Goal: Task Accomplishment & Management: Manage account settings

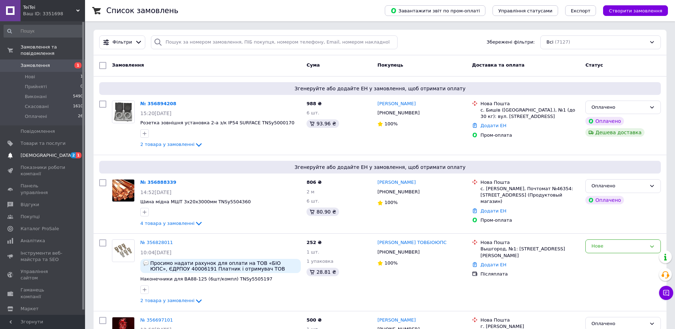
click at [39, 152] on span "[DEMOGRAPHIC_DATA]" at bounding box center [47, 155] width 52 height 6
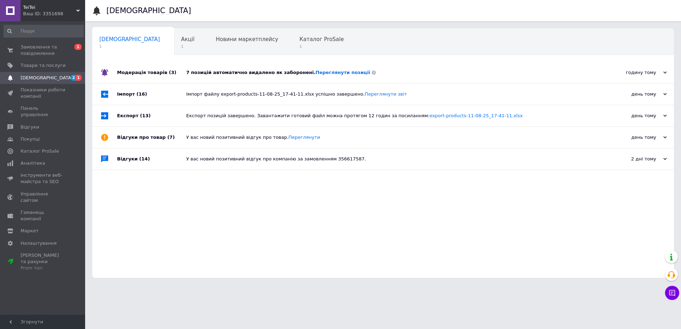
click at [228, 73] on div "7 позицій автоматично видалено як заборонені. Переглянути позиції" at bounding box center [390, 72] width 409 height 6
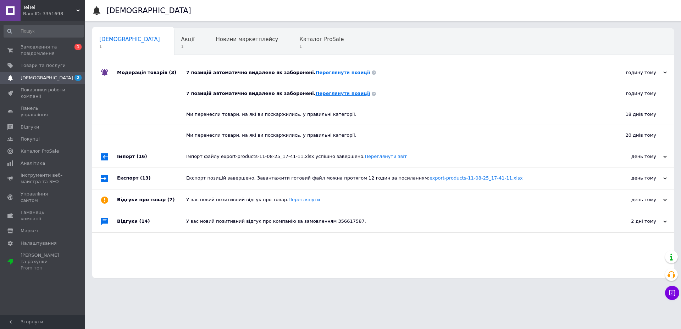
click at [315, 94] on link "Переглянути позиції" at bounding box center [342, 93] width 55 height 5
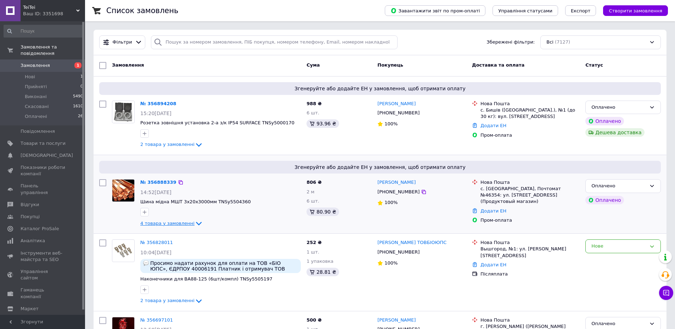
click at [195, 223] on icon at bounding box center [199, 223] width 9 height 9
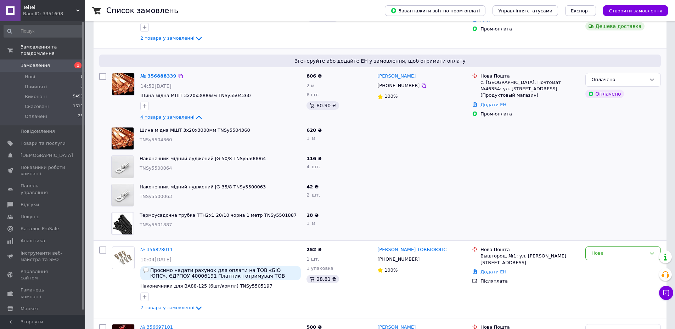
scroll to position [71, 0]
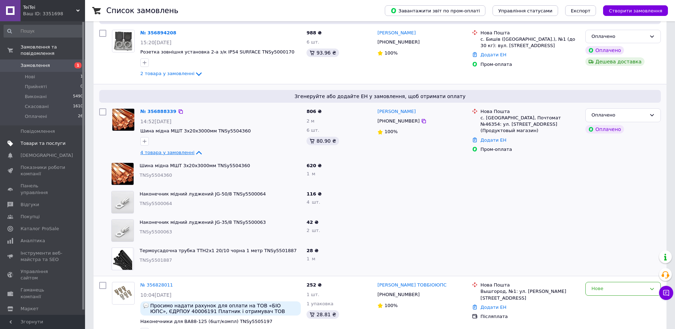
click at [43, 140] on span "Товари та послуги" at bounding box center [43, 143] width 45 height 6
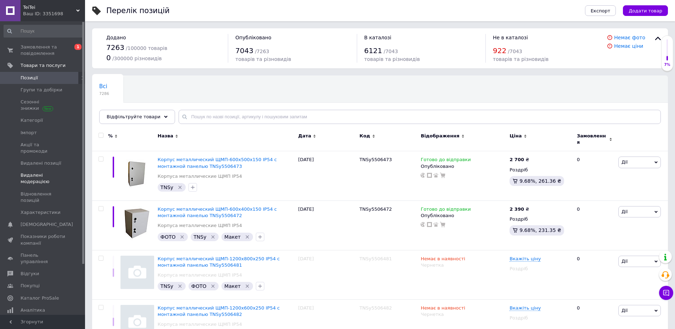
click at [34, 172] on span "Видалені модерацією" at bounding box center [43, 178] width 45 height 13
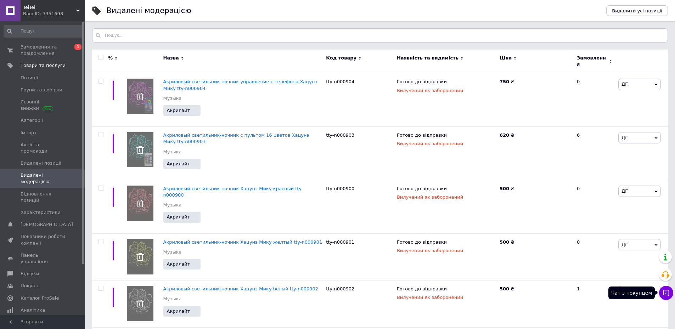
click at [666, 291] on icon at bounding box center [666, 293] width 7 height 7
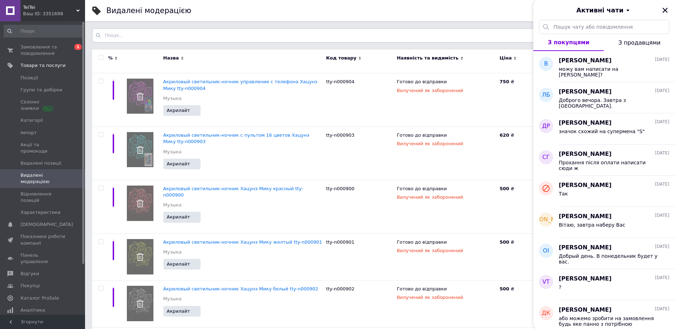
click at [664, 11] on icon "Закрити" at bounding box center [665, 10] width 6 height 6
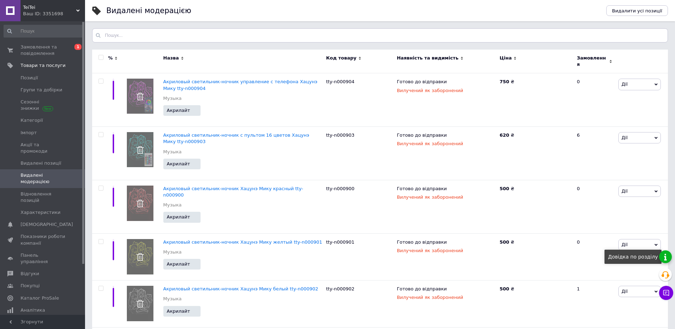
click at [665, 259] on div at bounding box center [665, 257] width 13 height 13
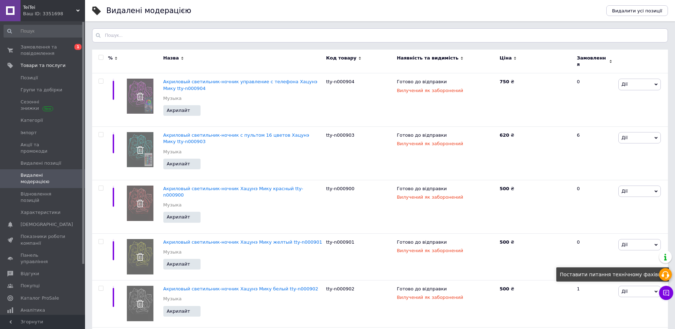
click at [666, 275] on icon at bounding box center [665, 275] width 9 height 9
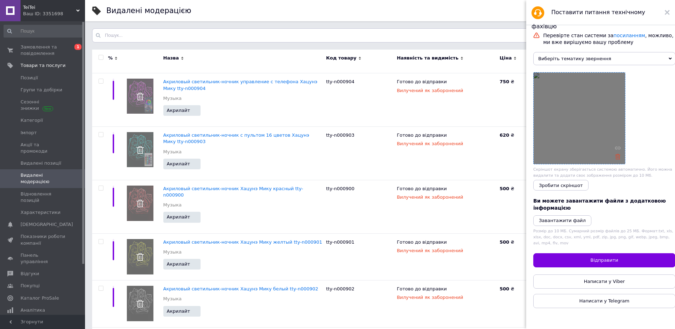
click at [618, 156] on icon at bounding box center [617, 156] width 5 height 5
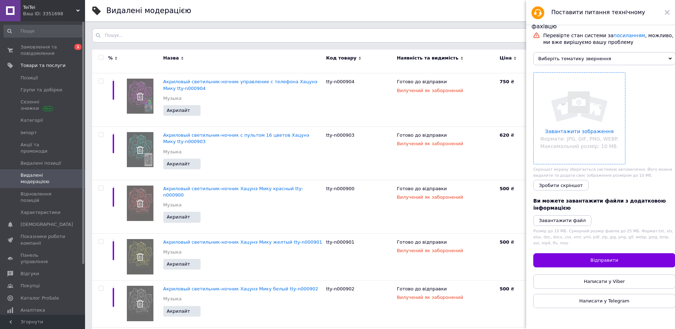
click at [590, 64] on span "Виберіть тематику звернення" at bounding box center [604, 58] width 142 height 13
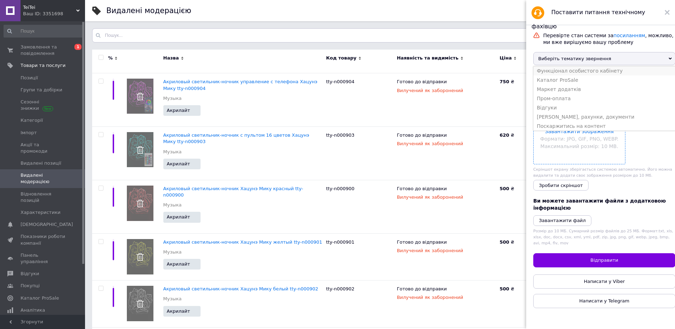
click at [563, 74] on li "Функціонал особистого кабінету" at bounding box center [604, 70] width 142 height 9
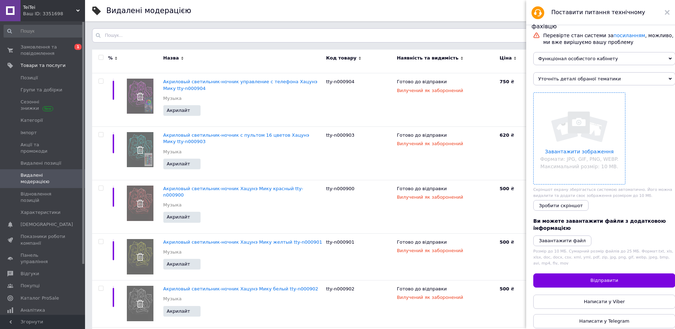
click at [566, 80] on span "Уточніть деталі обраної тематики" at bounding box center [604, 78] width 142 height 13
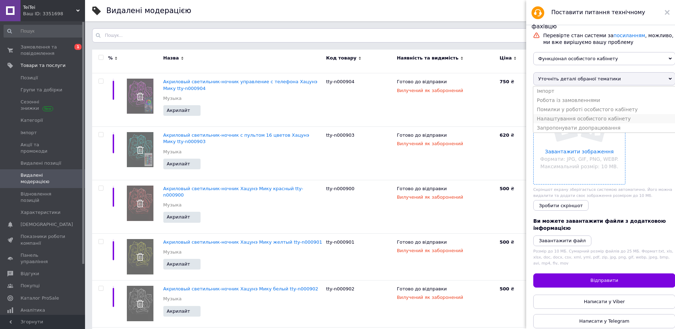
click at [562, 123] on li "Налаштування особистого кабінету" at bounding box center [604, 118] width 142 height 9
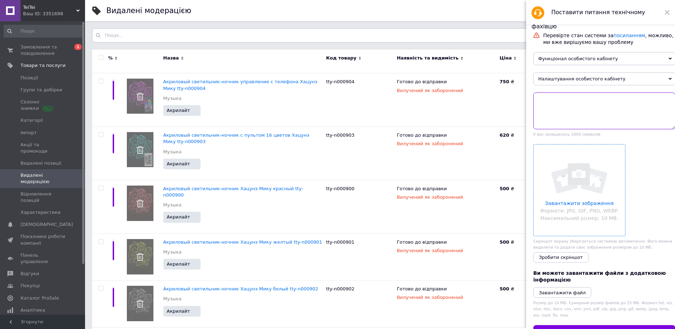
click at [564, 112] on textarea at bounding box center [604, 111] width 142 height 37
paste textarea "https://my.prom.ua/cms/product/edit/1476327794"
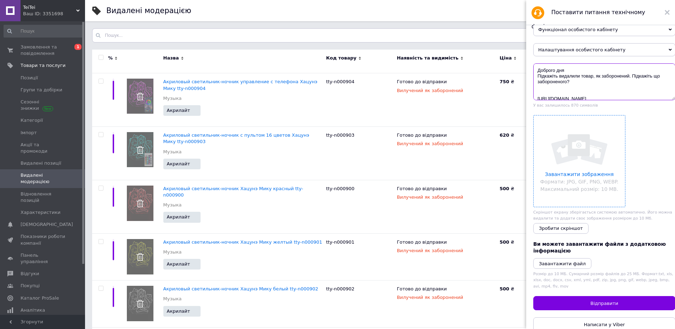
scroll to position [59, 0]
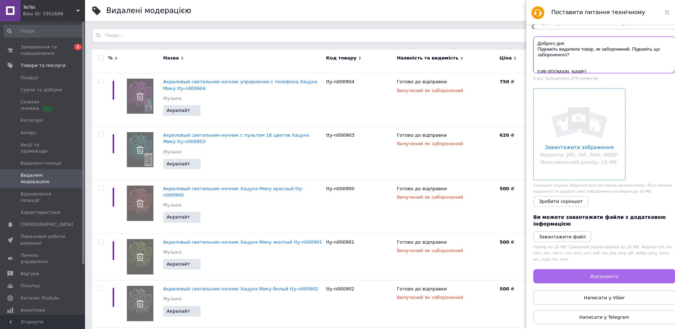
type textarea "Доброго дня Підкажіть видалили товар, як заборонений. Підкажіть що забороненого…"
click at [611, 271] on button "Відправити" at bounding box center [604, 276] width 142 height 14
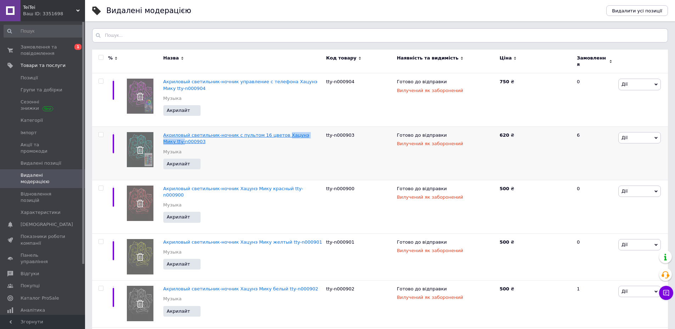
copy span "Хацунэ Мику tty-"
drag, startPoint x: 315, startPoint y: 132, endPoint x: 287, endPoint y: 150, distance: 32.8
click at [287, 150] on div "Акриловый светильник-ночник с пультом 16 цветов Хацунэ Мику tty-n000903 Музыка" at bounding box center [242, 145] width 159 height 27
click at [328, 138] on div "tty-n000903" at bounding box center [359, 154] width 71 height 54
copy span "Хацунэ Мику tty-"
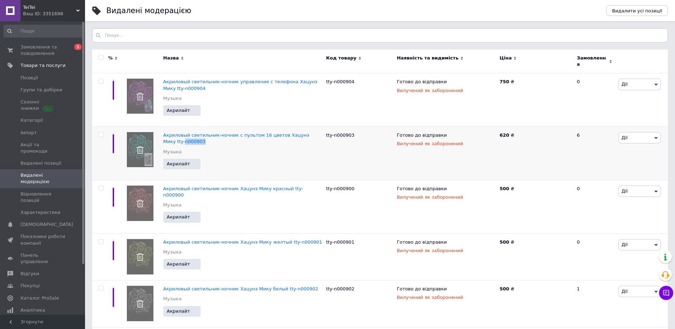
drag, startPoint x: 315, startPoint y: 132, endPoint x: 365, endPoint y: 137, distance: 50.2
click at [297, 137] on div "Акриловый светильник-ночник с пультом 16 цветов Хацунэ Мику tty-n000903" at bounding box center [242, 138] width 159 height 13
click at [256, 41] on input "text" at bounding box center [380, 35] width 576 height 14
click at [298, 98] on div "Акриловый светильник-ночник управление с телефона Хацунэ Мику tty-n000904 Музыка" at bounding box center [242, 92] width 159 height 27
drag, startPoint x: 320, startPoint y: 78, endPoint x: 282, endPoint y: 80, distance: 38.0
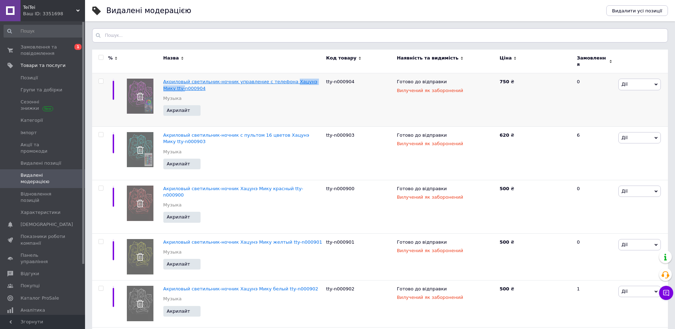
click at [282, 80] on div "Акриловый светильник-ночник управление с телефона Хацунэ Мику tty-n000904" at bounding box center [242, 85] width 159 height 13
copy span "Хацунэ Мику tty-"
click at [46, 51] on span "Замовлення та повідомлення" at bounding box center [43, 50] width 45 height 13
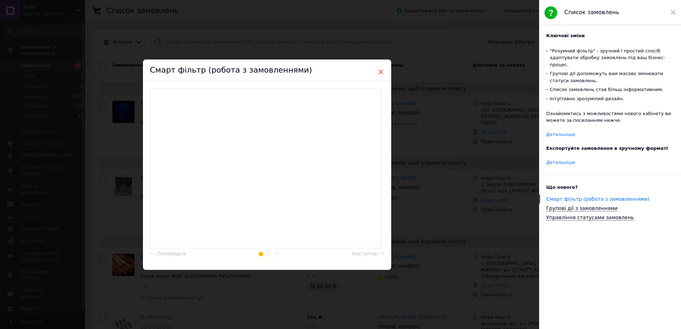
click at [377, 71] on span "×" at bounding box center [380, 72] width 6 height 12
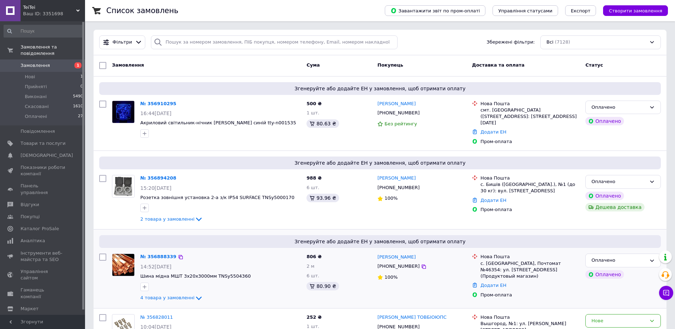
click at [195, 294] on icon at bounding box center [199, 298] width 9 height 9
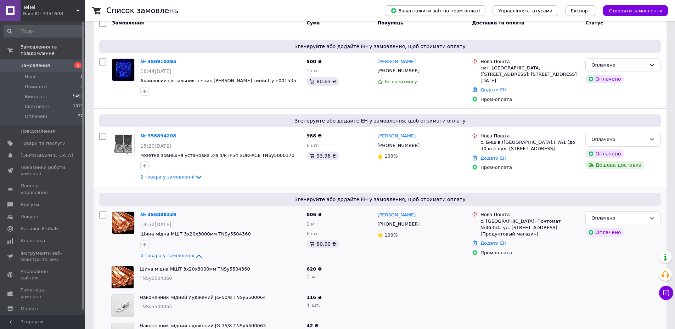
scroll to position [106, 0]
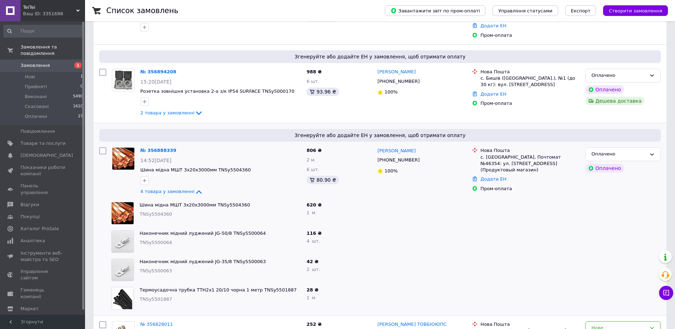
click at [150, 212] on span "TNSy5504360" at bounding box center [156, 214] width 33 height 5
copy span "TNSy5504360"
click at [156, 240] on span "TNSy5500064" at bounding box center [156, 242] width 33 height 5
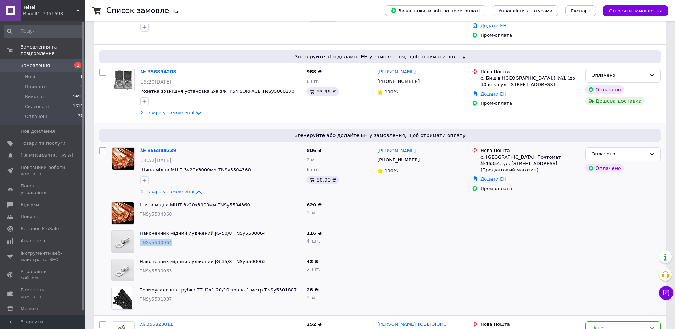
copy span "TNSy5500064"
click at [159, 268] on span "TNSy5500063" at bounding box center [156, 270] width 33 height 5
copy span "TNSy5500063"
click at [152, 297] on span "TNSy5501887" at bounding box center [156, 299] width 33 height 5
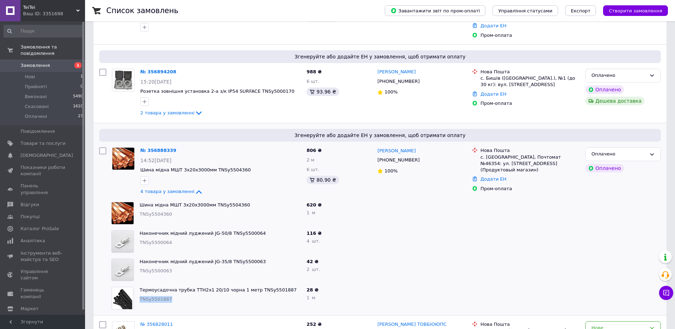
click at [152, 297] on span "TNSy5501887" at bounding box center [156, 299] width 33 height 5
copy span "TNSy5501887"
drag, startPoint x: 422, startPoint y: 154, endPoint x: 393, endPoint y: 157, distance: 29.6
click at [393, 157] on div "[PHONE_NUMBER]" at bounding box center [422, 160] width 90 height 8
click at [195, 109] on icon at bounding box center [199, 113] width 9 height 9
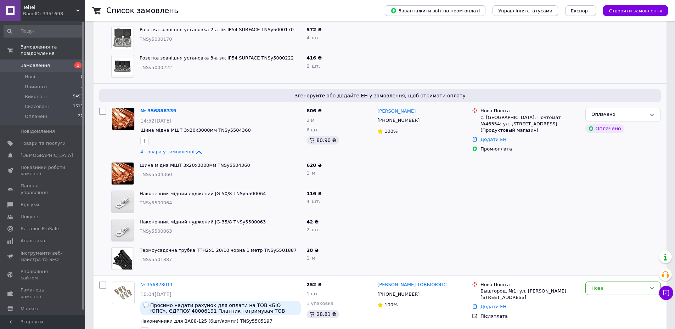
scroll to position [213, 0]
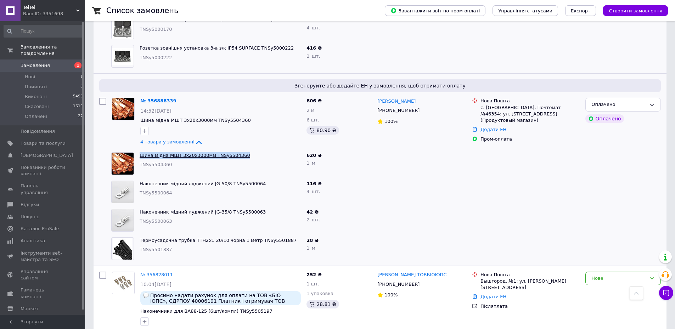
drag, startPoint x: 239, startPoint y: 148, endPoint x: 141, endPoint y: 147, distance: 97.5
click at [141, 152] on span "Шина мідна МШТ 3х20х3000мм TNSy5504360" at bounding box center [220, 155] width 161 height 7
copy link "Шина мідна МШТ 3х20х3000мм TNSy5504360"
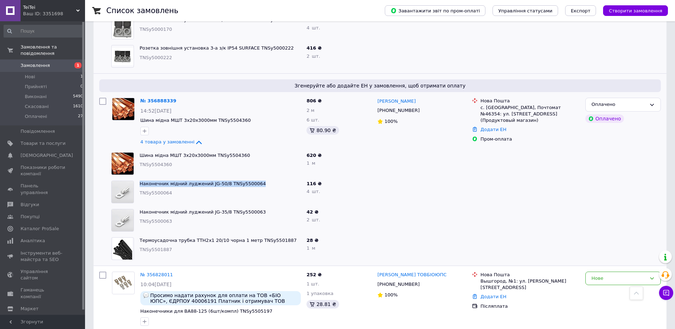
drag, startPoint x: 255, startPoint y: 178, endPoint x: 138, endPoint y: 180, distance: 117.0
click at [138, 180] on div "Наконечник мідний луджений JG-50/8 TNSy5500064 TNSy5500064" at bounding box center [220, 192] width 167 height 28
copy link "Наконечник мідний луджений JG-50/8 TNSy5500064"
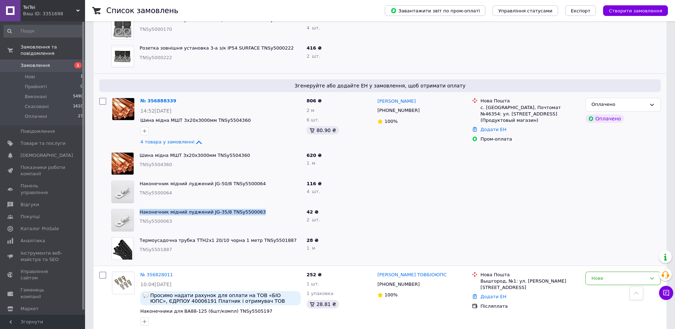
drag, startPoint x: 253, startPoint y: 204, endPoint x: 140, endPoint y: 201, distance: 113.5
click at [140, 206] on div "Наконечник мідний луджений JG-35/8 TNSy5500063 TNSy5500063" at bounding box center [220, 220] width 167 height 28
copy link "Наконечник мідний луджений JG-35/8 TNSy5500063"
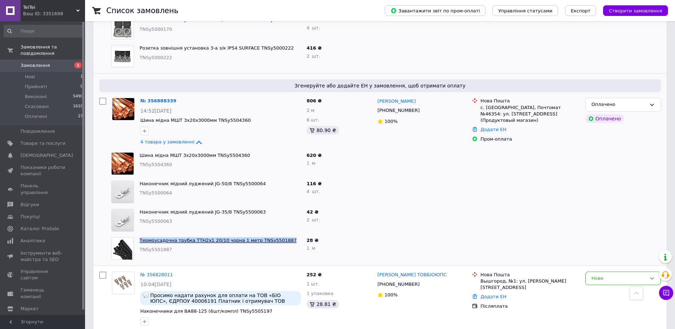
drag, startPoint x: 282, startPoint y: 234, endPoint x: 140, endPoint y: 231, distance: 142.9
click at [140, 237] on span "Термоусадочна трубка ТТН2х1 20/10 чорна 1 метр TNSy5501887" at bounding box center [220, 240] width 161 height 7
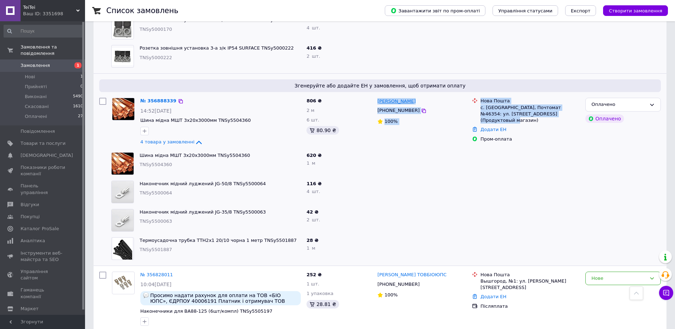
drag, startPoint x: 577, startPoint y: 107, endPoint x: 378, endPoint y: 94, distance: 199.2
click at [378, 95] on div "№ 356888339 14:52, 12.08.2025 Шина мідна МШТ 3х20х3000мм TNSy5504360 4 товара у…" at bounding box center [379, 122] width 567 height 54
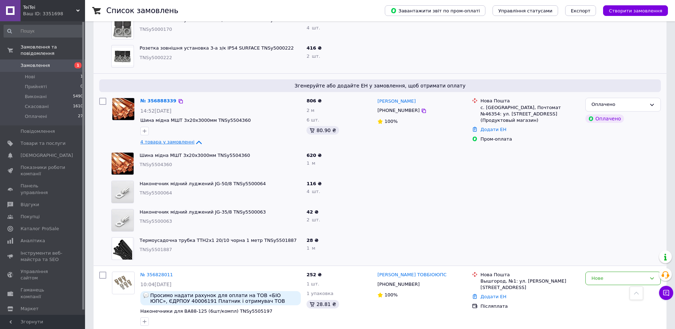
click at [195, 138] on icon at bounding box center [199, 142] width 9 height 9
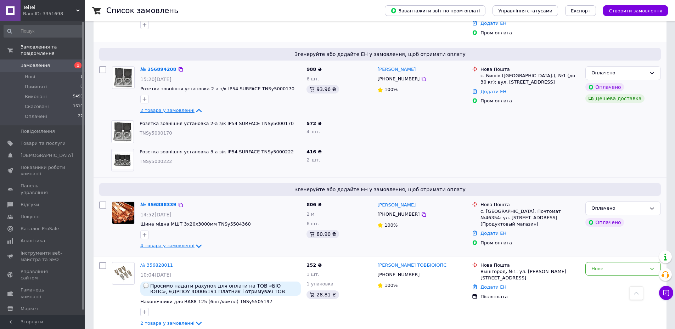
scroll to position [71, 0]
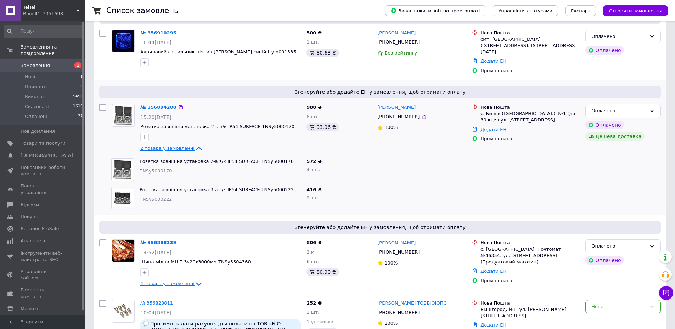
click at [159, 168] on span "TNSy5000170" at bounding box center [156, 170] width 33 height 5
click at [161, 168] on span "TNSy5000170" at bounding box center [156, 170] width 33 height 5
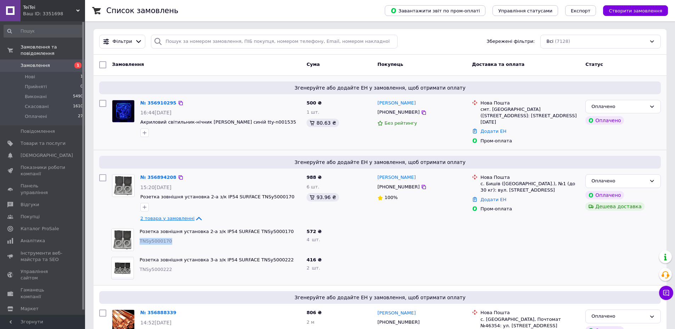
scroll to position [0, 0]
drag, startPoint x: 422, startPoint y: 111, endPoint x: 394, endPoint y: 113, distance: 28.7
click at [394, 113] on div "+380660082704" at bounding box center [422, 113] width 90 height 8
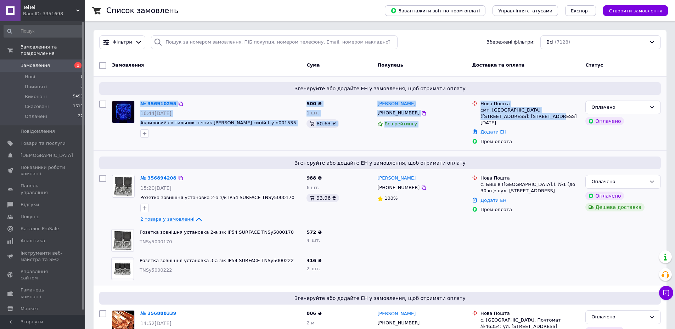
drag, startPoint x: 517, startPoint y: 117, endPoint x: 139, endPoint y: 100, distance: 378.2
click at [139, 100] on div "№ 356910295 16:44, 12.08.2025 Акриловий світильник-нічник ДжоДжо синій tty-n001…" at bounding box center [379, 123] width 567 height 50
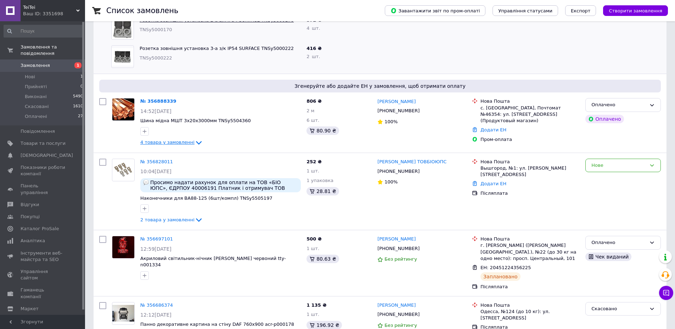
scroll to position [213, 0]
click at [195, 118] on span "Шина мідна МШТ 3х20х3000мм TNSy5504360" at bounding box center [195, 120] width 111 height 5
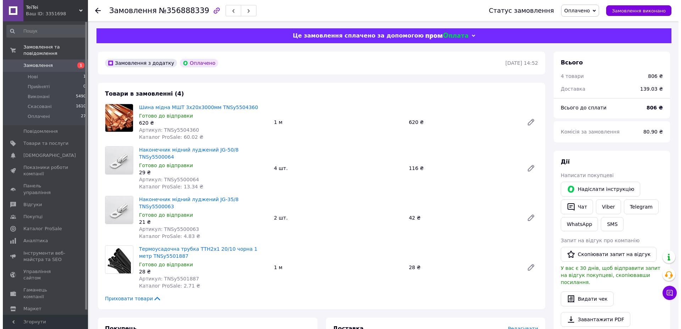
scroll to position [71, 0]
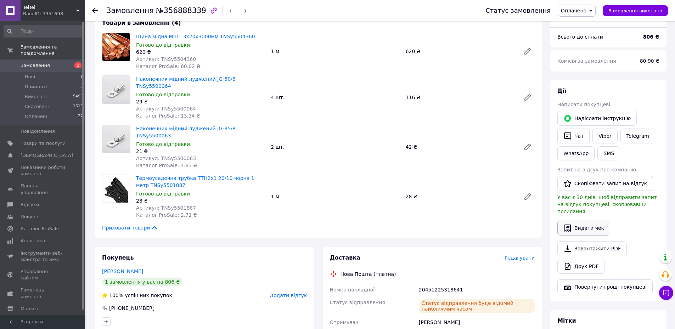
click at [584, 223] on button "Видати чек" at bounding box center [584, 228] width 53 height 15
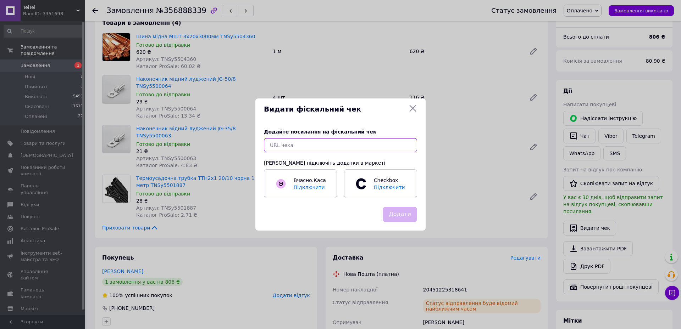
click at [348, 141] on input "text" at bounding box center [340, 145] width 153 height 14
paste input "https://check.checkbox.ua/145dc492-1470-48ed-a1dd-eaaa4ef6feec"
type input "https://check.checkbox.ua/145dc492-1470-48ed-a1dd-eaaa4ef6feec"
click at [401, 215] on button "Додати" at bounding box center [399, 214] width 34 height 15
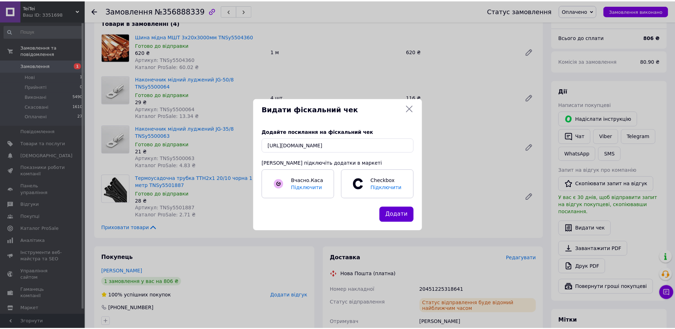
scroll to position [0, 0]
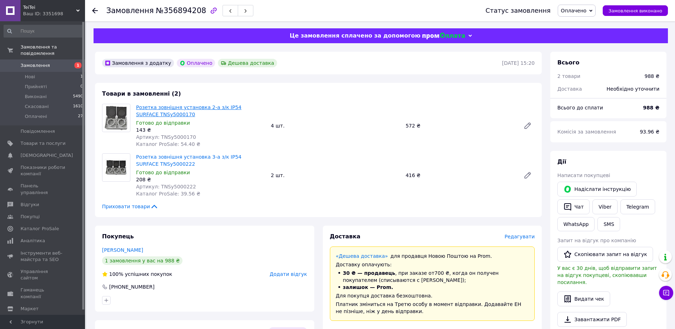
click at [166, 105] on link "Розетка зовнішня установка 2-а з/к IP54 SURFACE TNSy5000170" at bounding box center [188, 111] width 105 height 13
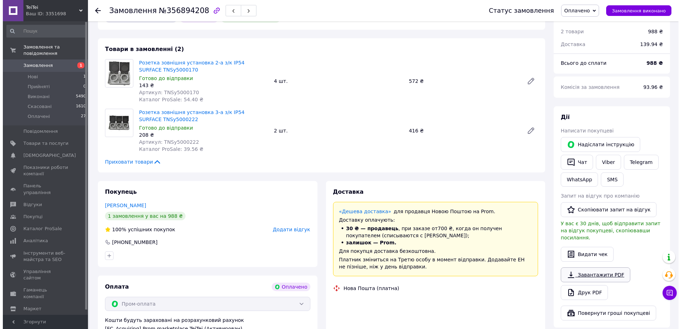
scroll to position [106, 0]
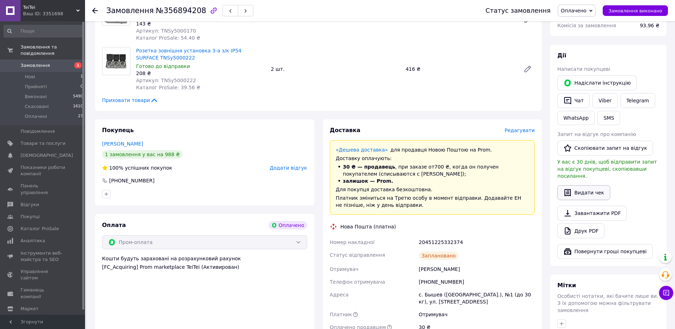
click at [580, 185] on button "Видати чек" at bounding box center [584, 192] width 53 height 15
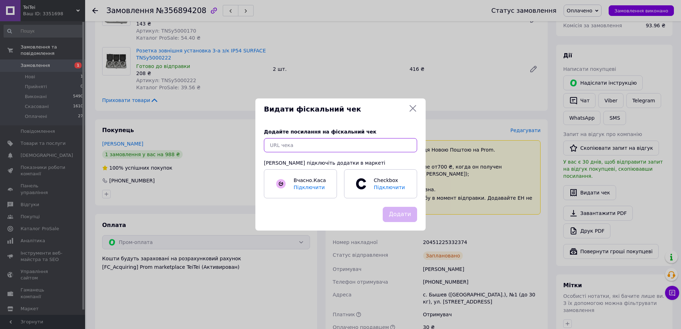
click at [307, 146] on input "text" at bounding box center [340, 145] width 153 height 14
paste input "[URL][DOMAIN_NAME]"
type input "[URL][DOMAIN_NAME]"
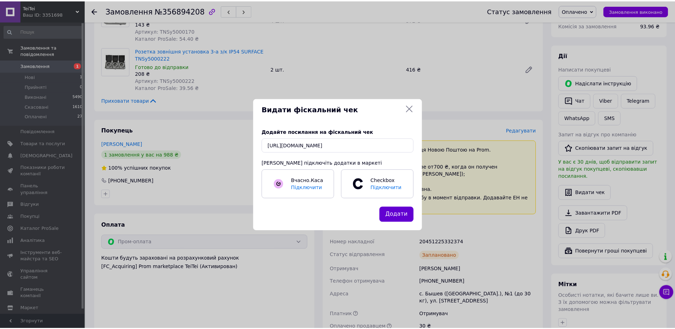
scroll to position [0, 0]
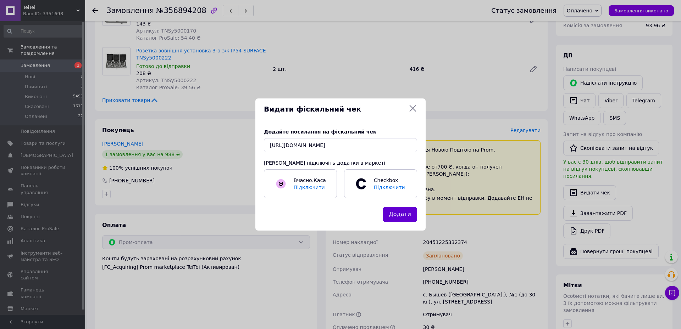
click at [393, 210] on button "Додати" at bounding box center [399, 214] width 34 height 15
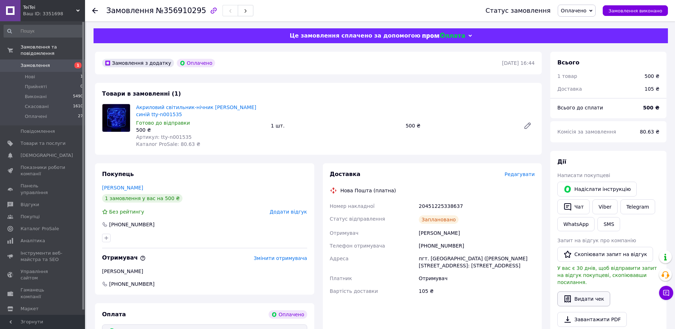
click at [583, 292] on button "Видати чек" at bounding box center [584, 299] width 53 height 15
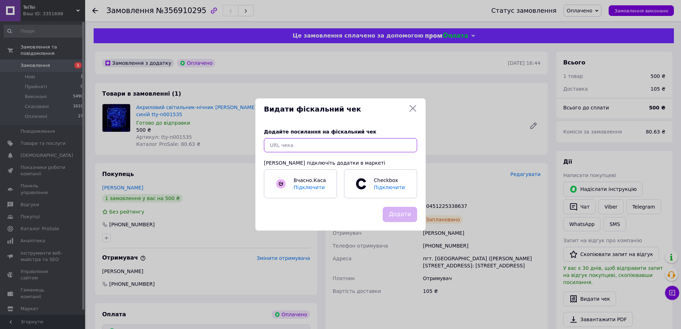
click at [356, 147] on input "text" at bounding box center [340, 145] width 153 height 14
paste input "https://check.checkbox.ua/b4fbbdff-c930-46d0-9b17-40221fdde3eb"
type input "https://check.checkbox.ua/b4fbbdff-c930-46d0-9b17-40221fdde3eb"
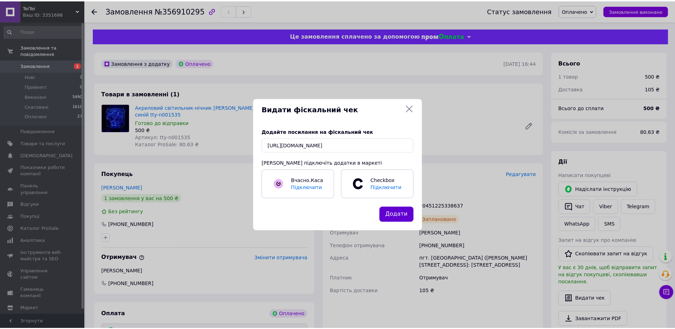
scroll to position [0, 0]
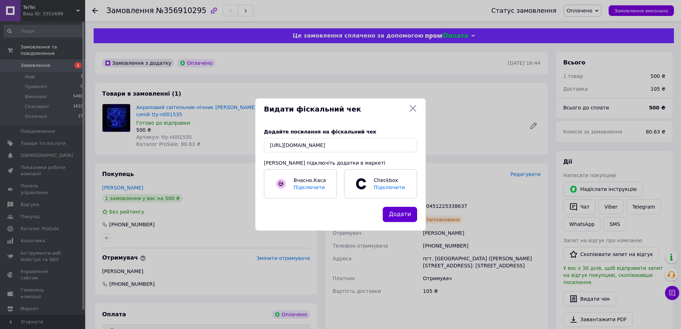
click at [405, 217] on button "Додати" at bounding box center [399, 214] width 34 height 15
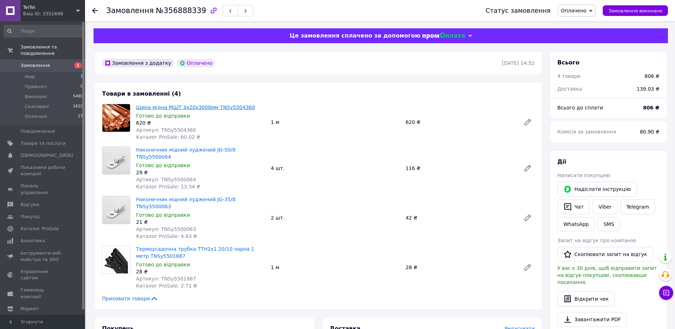
click at [180, 108] on link "Шина мідна МШТ 3х20х3000мм TNSy5504360" at bounding box center [195, 108] width 119 height 6
click at [33, 140] on span "Товари та послуги" at bounding box center [43, 143] width 45 height 6
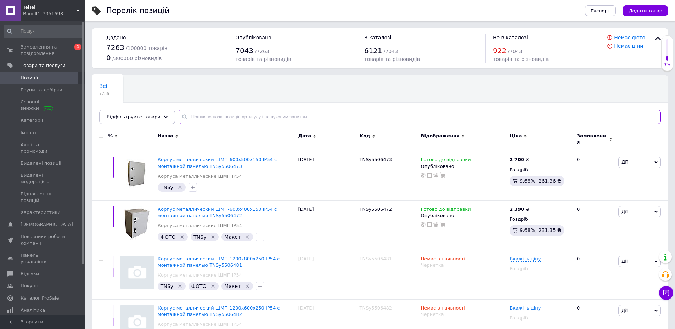
click at [232, 116] on input "text" at bounding box center [420, 117] width 482 height 14
paste input "TNSy5504313"
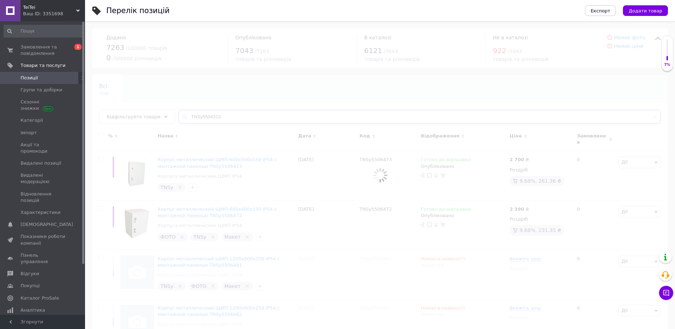
type input "TNSy5504313"
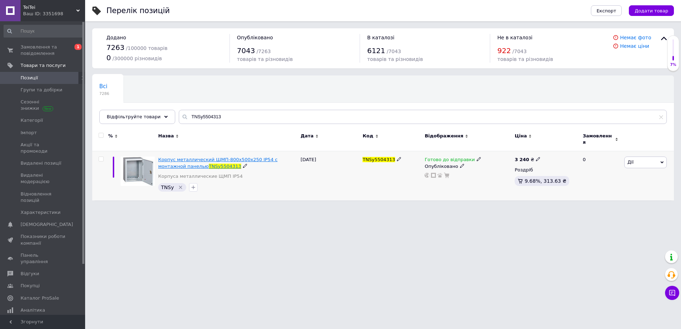
click at [210, 157] on span "Корпус металлический ЩМП-800х500х250 IP54 с монтажной панелью" at bounding box center [217, 163] width 119 height 12
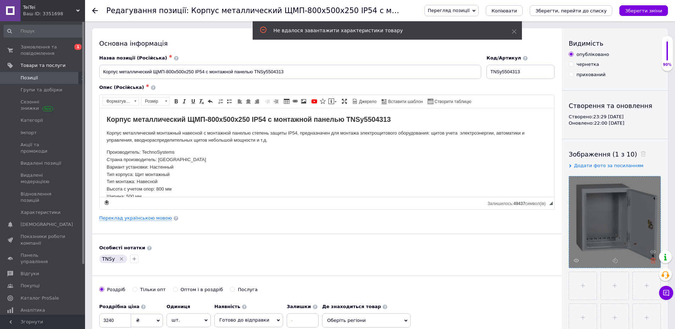
click at [651, 259] on use at bounding box center [653, 260] width 5 height 5
